Goal: Download file/media

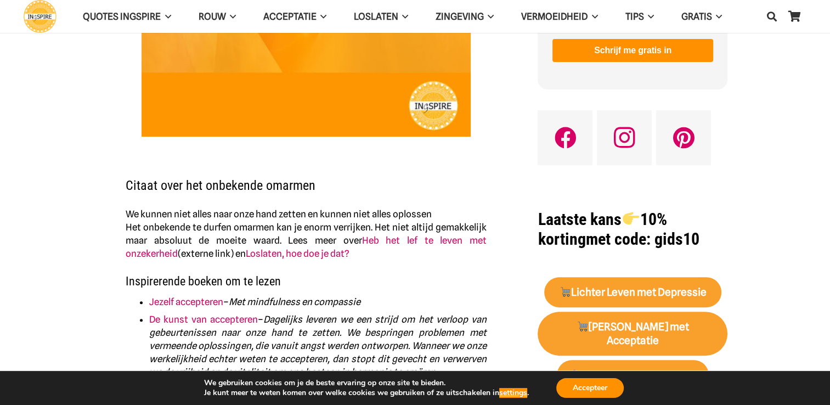
scroll to position [314, 0]
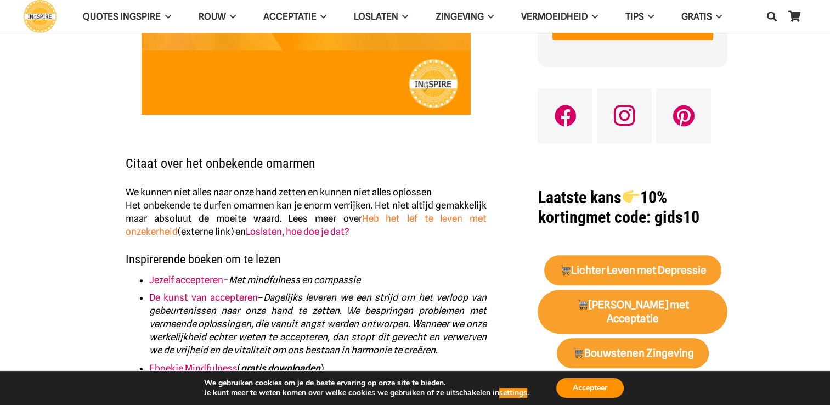
click at [358, 219] on link "Heb het lef te leven met onzekerheid" at bounding box center [306, 225] width 361 height 24
click at [696, 264] on strong "Lichter Leven met Depressie" at bounding box center [633, 270] width 147 height 13
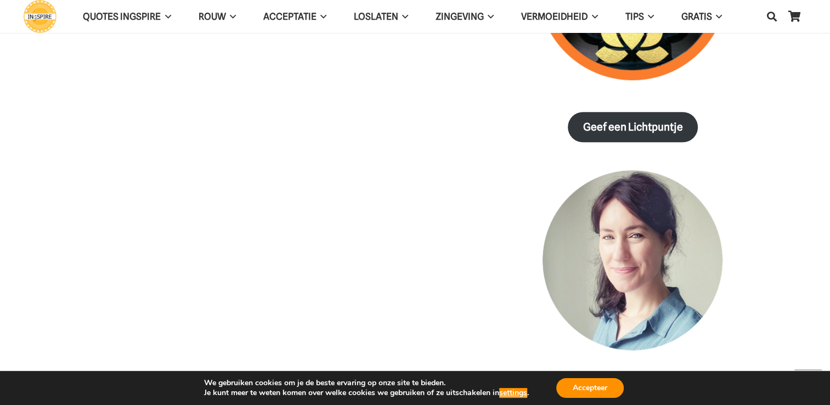
scroll to position [921, 0]
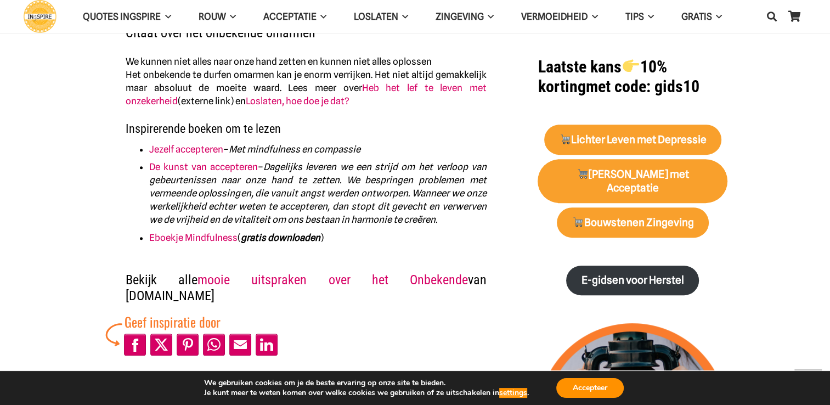
scroll to position [460, 0]
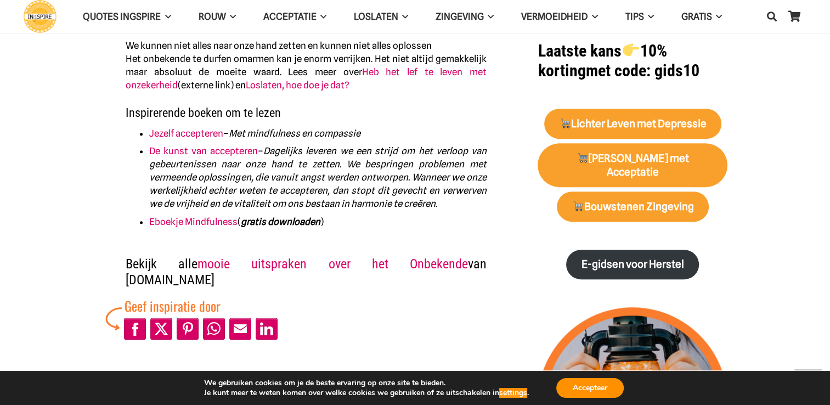
click at [263, 224] on em "gratis downloaden" at bounding box center [281, 221] width 80 height 11
click at [204, 223] on link "Eboekje Mindfulness" at bounding box center [193, 221] width 88 height 11
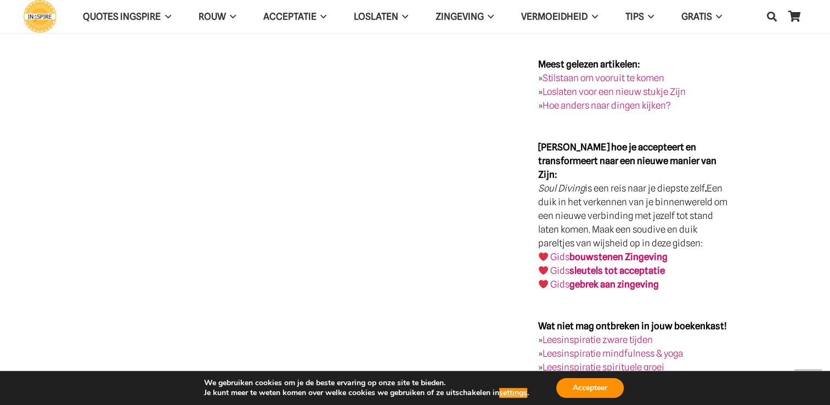
scroll to position [1877, 0]
